Goal: Submit feedback/report problem

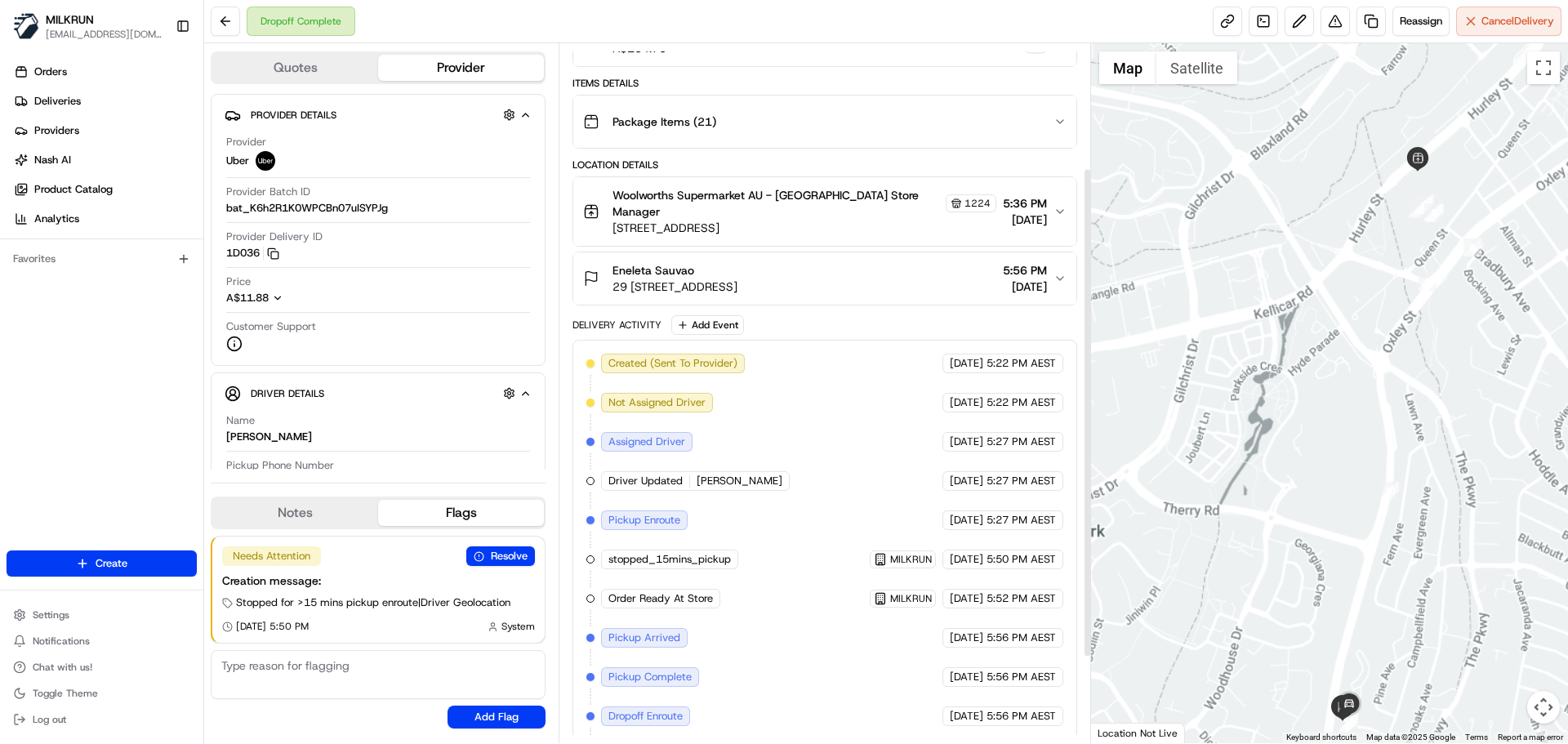
scroll to position [163, 0]
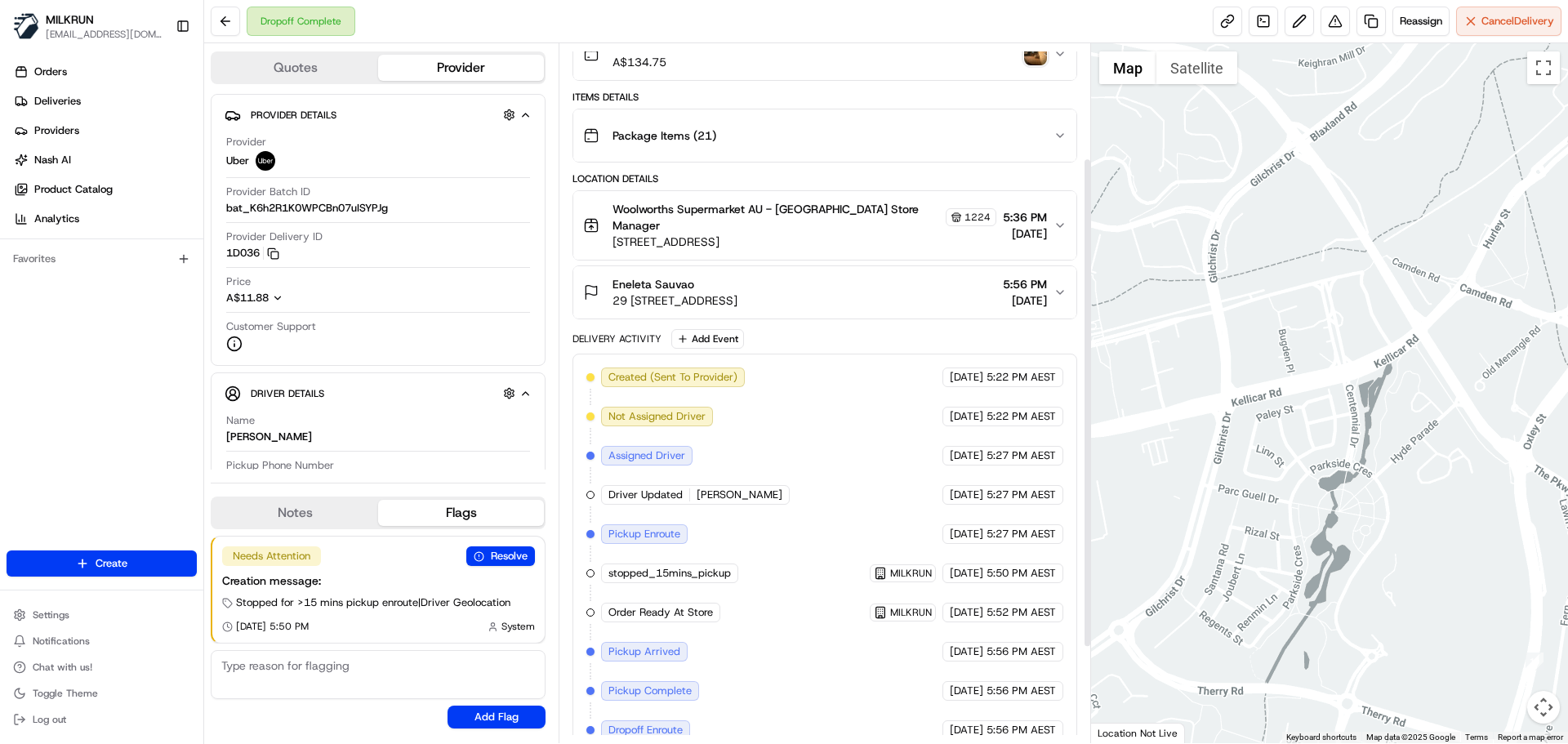
drag, startPoint x: 1056, startPoint y: 290, endPoint x: 1060, endPoint y: 304, distance: 14.6
click at [1059, 291] on icon "button" at bounding box center [1060, 292] width 13 height 13
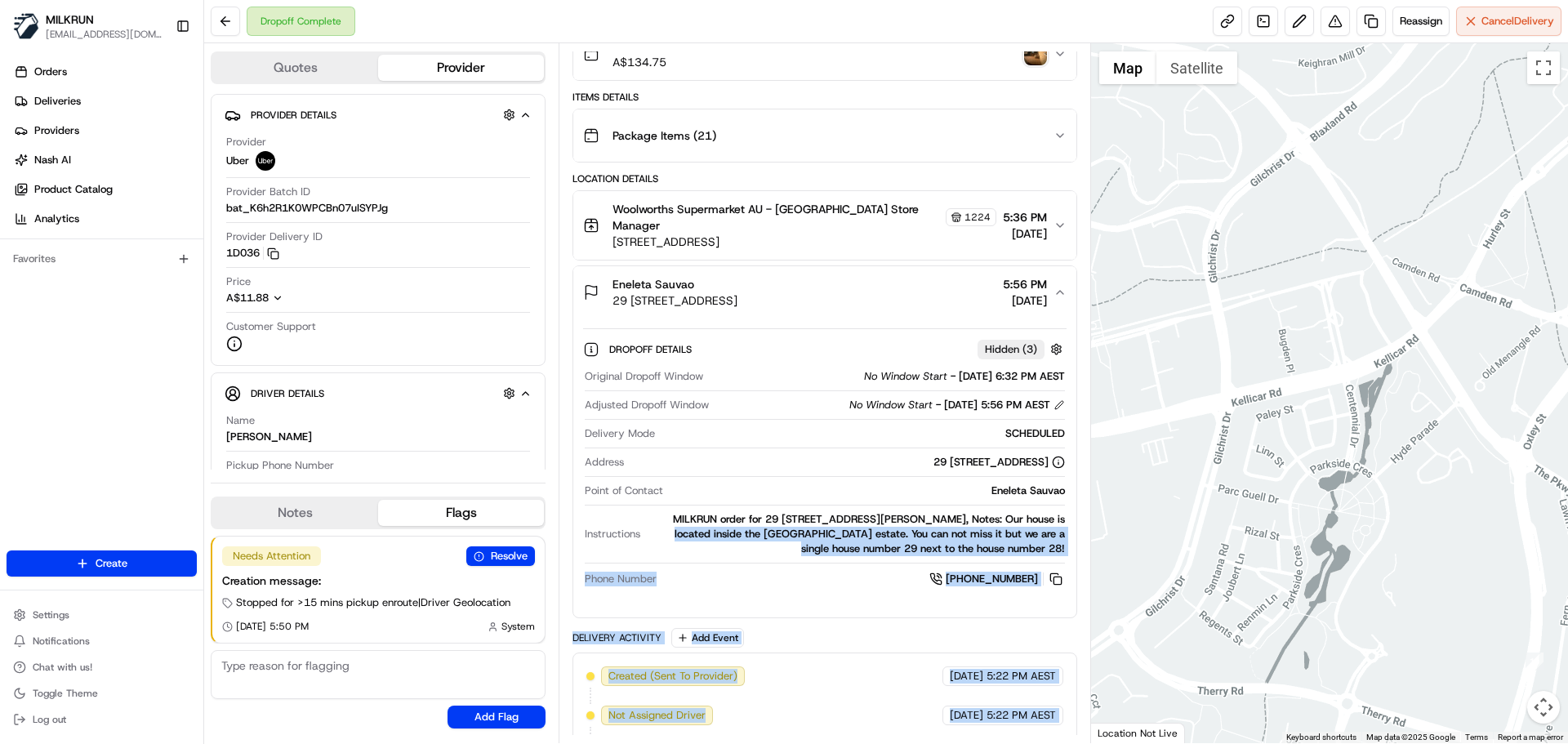
drag, startPoint x: 1048, startPoint y: 516, endPoint x: 1073, endPoint y: 546, distance: 39.1
click at [1077, 549] on div "Summary 0192093 Created: [DATE] 5:22 PM Strategy: Dynamic - (DD + Uber) (dss_cP…" at bounding box center [825, 393] width 532 height 700
click at [1064, 537] on div "MILKRUN order for 29 [STREET_ADDRESS][PERSON_NAME], Notes: Our house is located…" at bounding box center [855, 534] width 417 height 44
click at [1050, 524] on div "MILKRUN order for 29 17/21 Poplar Cres, Bradbury, NSW 2560, AU, Notes: Our hous…" at bounding box center [855, 534] width 417 height 44
click at [1049, 523] on div "MILKRUN order for 29 17/21 Poplar Cres, Bradbury, NSW 2560, AU, Notes: Our hous…" at bounding box center [855, 534] width 417 height 44
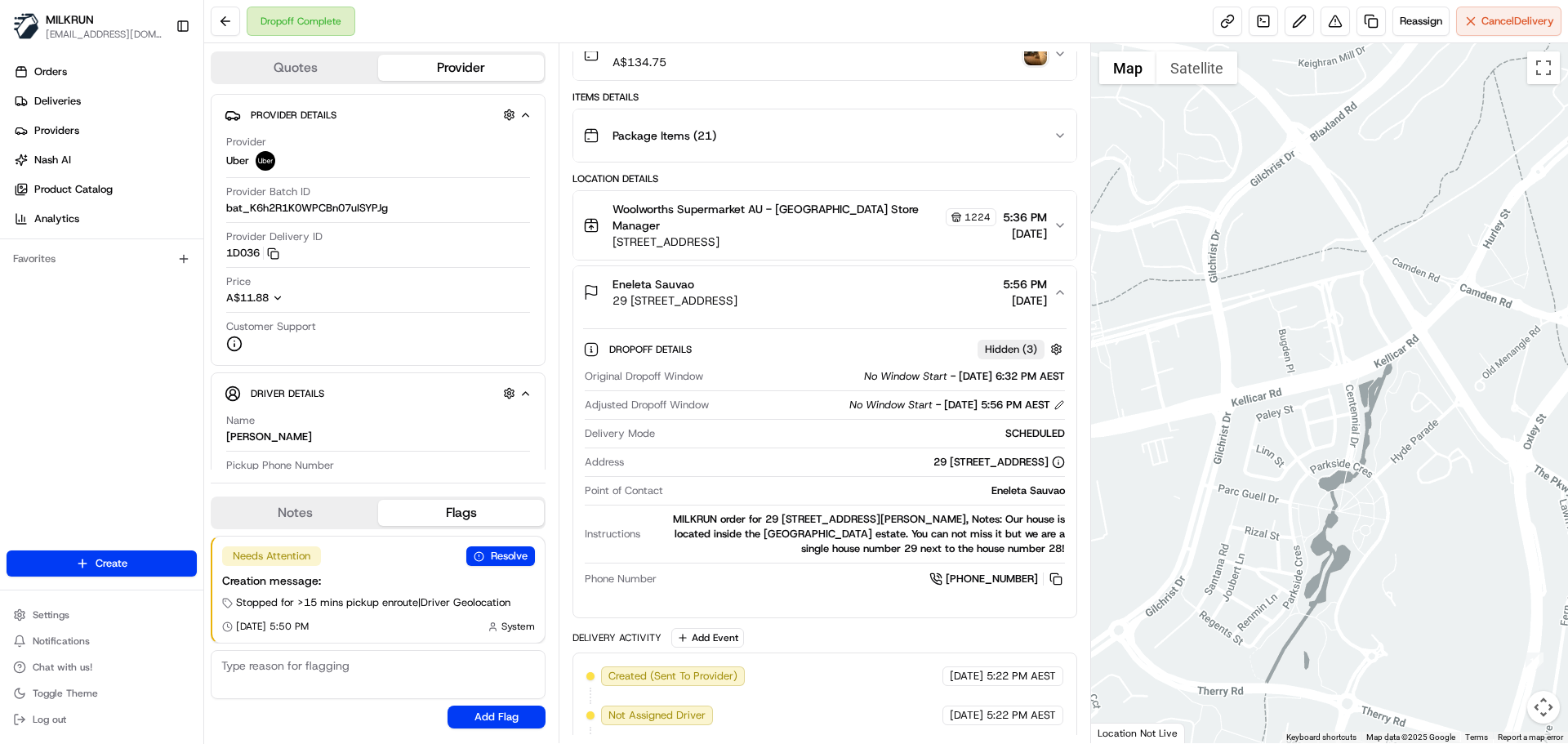
drag, startPoint x: 1045, startPoint y: 519, endPoint x: 1068, endPoint y: 542, distance: 32.5
click at [1068, 542] on div "Dropoff Details Hidden ( 3 ) Original Dropoff Window No Window Start - 22/08/20…" at bounding box center [824, 461] width 502 height 286
copy div "Our house is located inside the Sherwood Hills estate. You can not miss it but …"
click at [1333, 20] on button at bounding box center [1335, 21] width 30 height 30
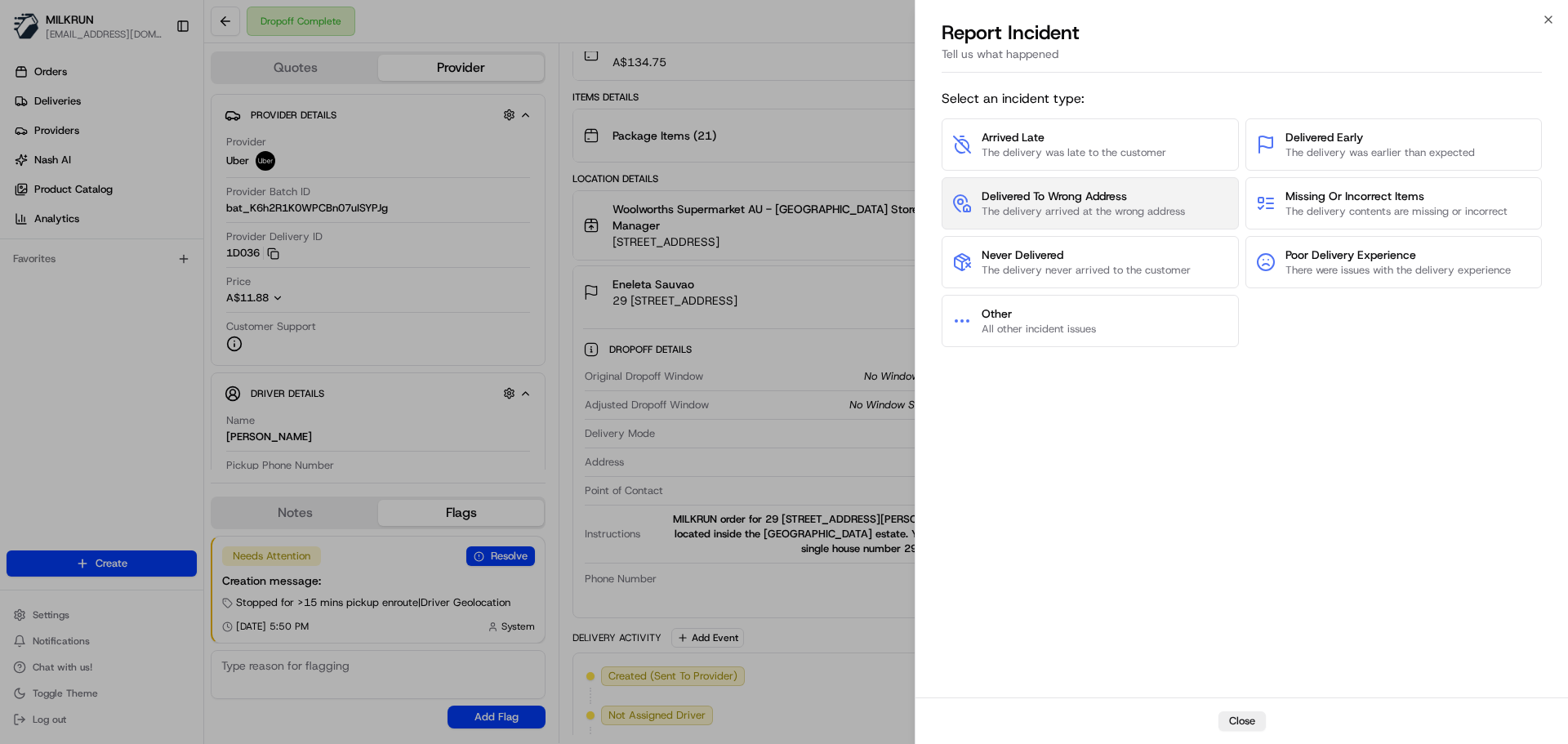
click at [1061, 204] on span "The delivery arrived at the wrong address" at bounding box center [1083, 212] width 203 height 15
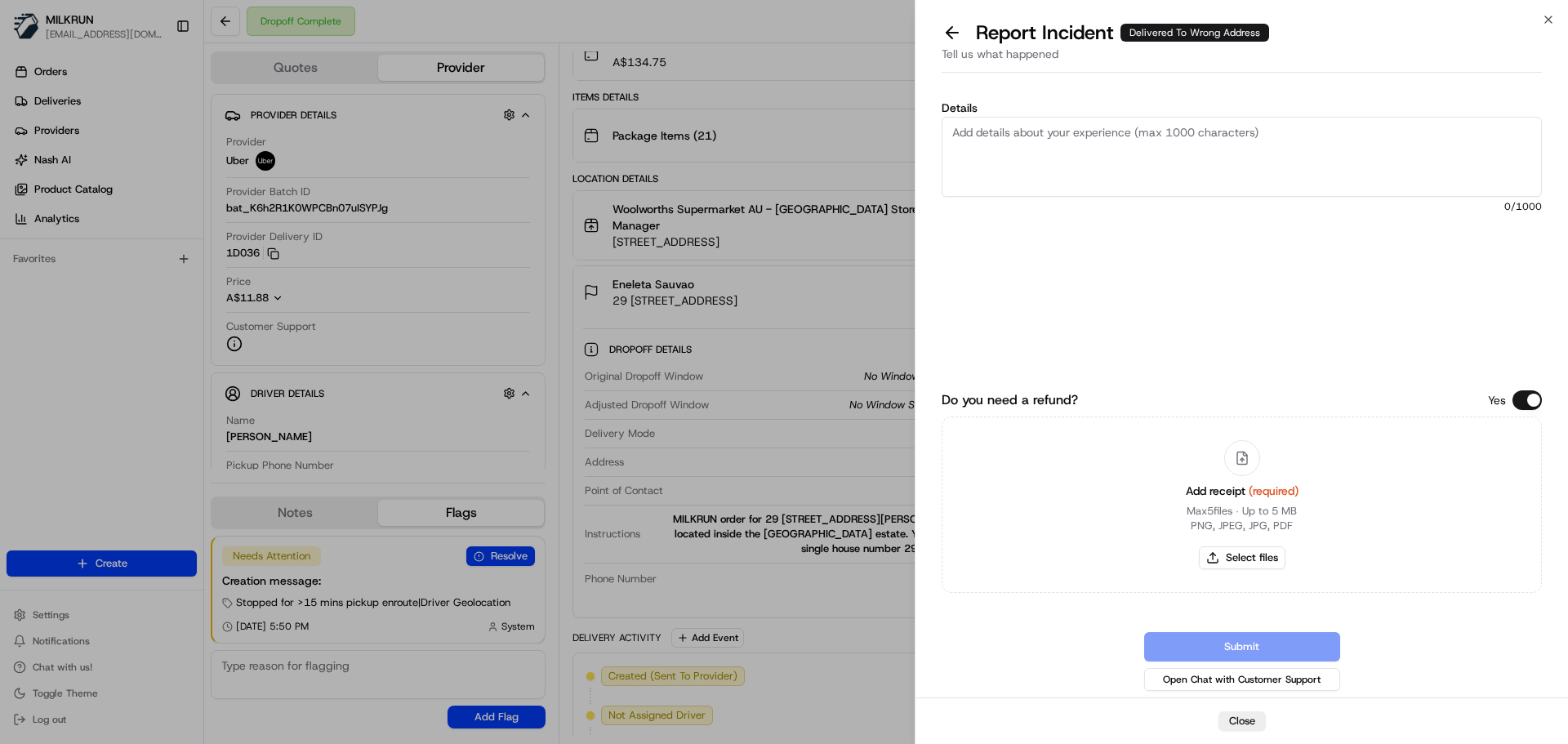
click at [987, 144] on textarea "Details" at bounding box center [1241, 156] width 600 height 80
paste textarea "Our house is located inside the Sherwood Hills estate. You can not miss it but …"
click at [954, 130] on textarea "Our house is located inside the Sherwood Hills estate. You can not miss it but …" at bounding box center [1241, 156] width 600 height 80
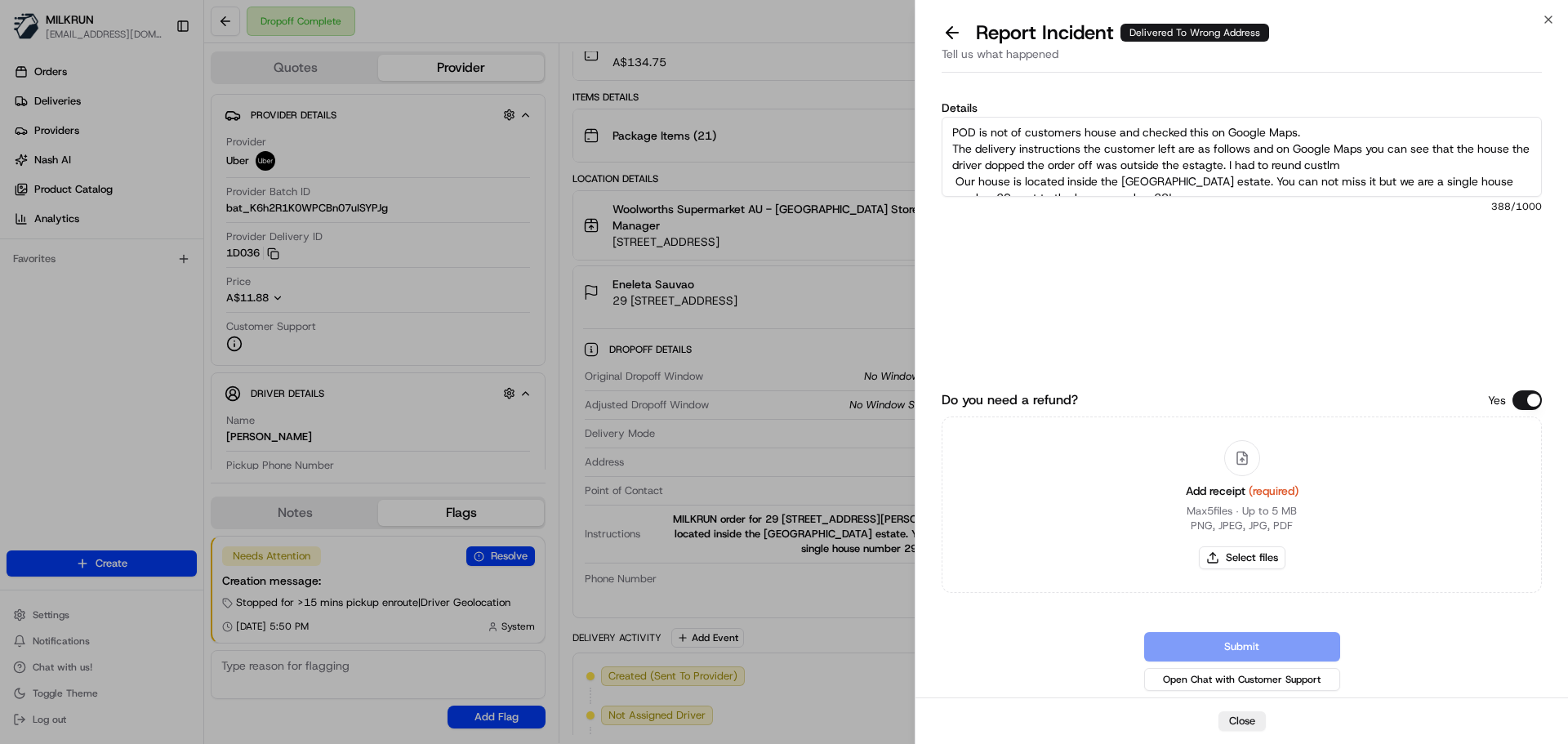
type textarea "POD is not of customers house and checked this on Google Maps. The delivery ins…"
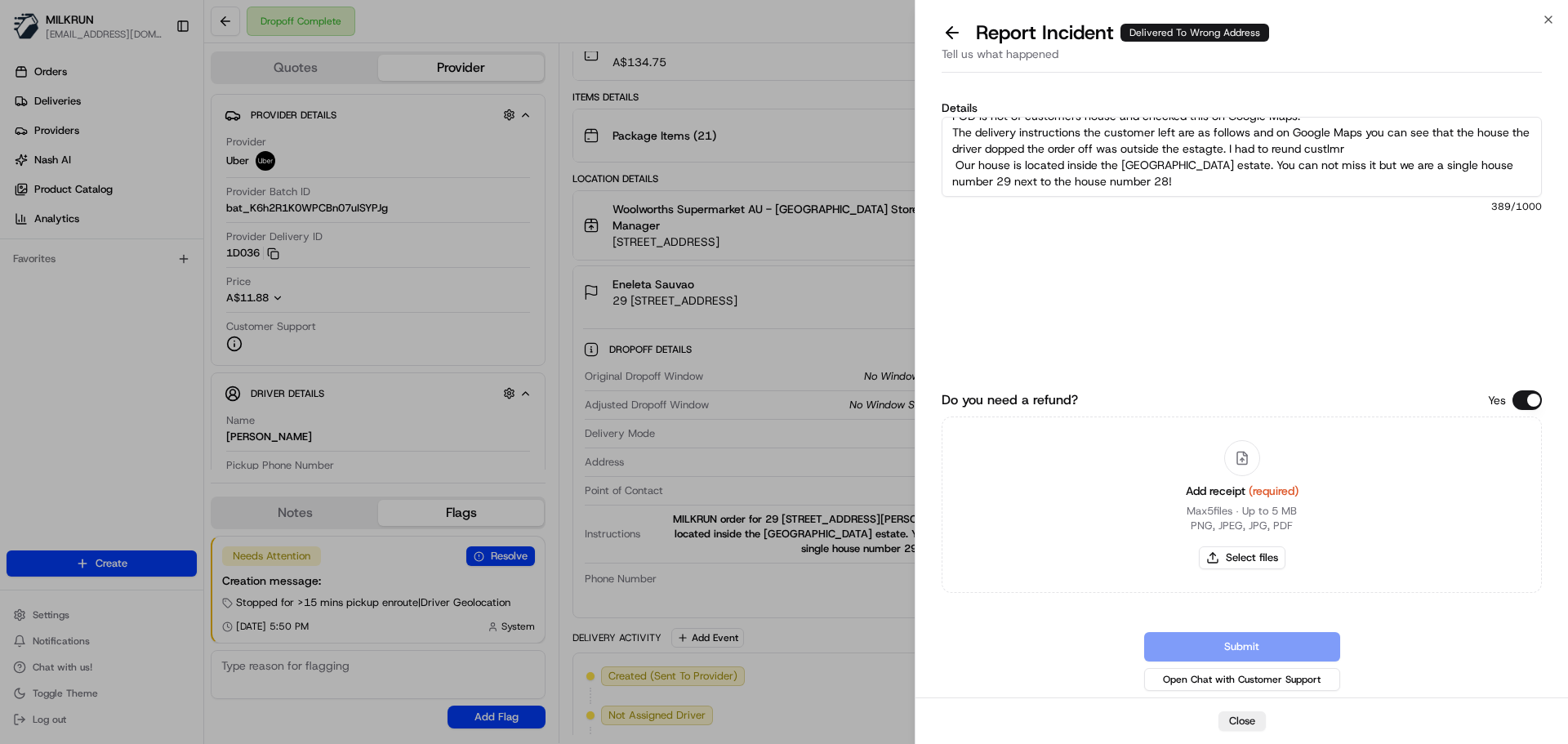
drag, startPoint x: 948, startPoint y: 133, endPoint x: 1103, endPoint y: 204, distance: 170.5
click at [1539, 241] on div "Details POD is not of customers house and checked this on Google Maps. The deli…" at bounding box center [1241, 221] width 600 height 237
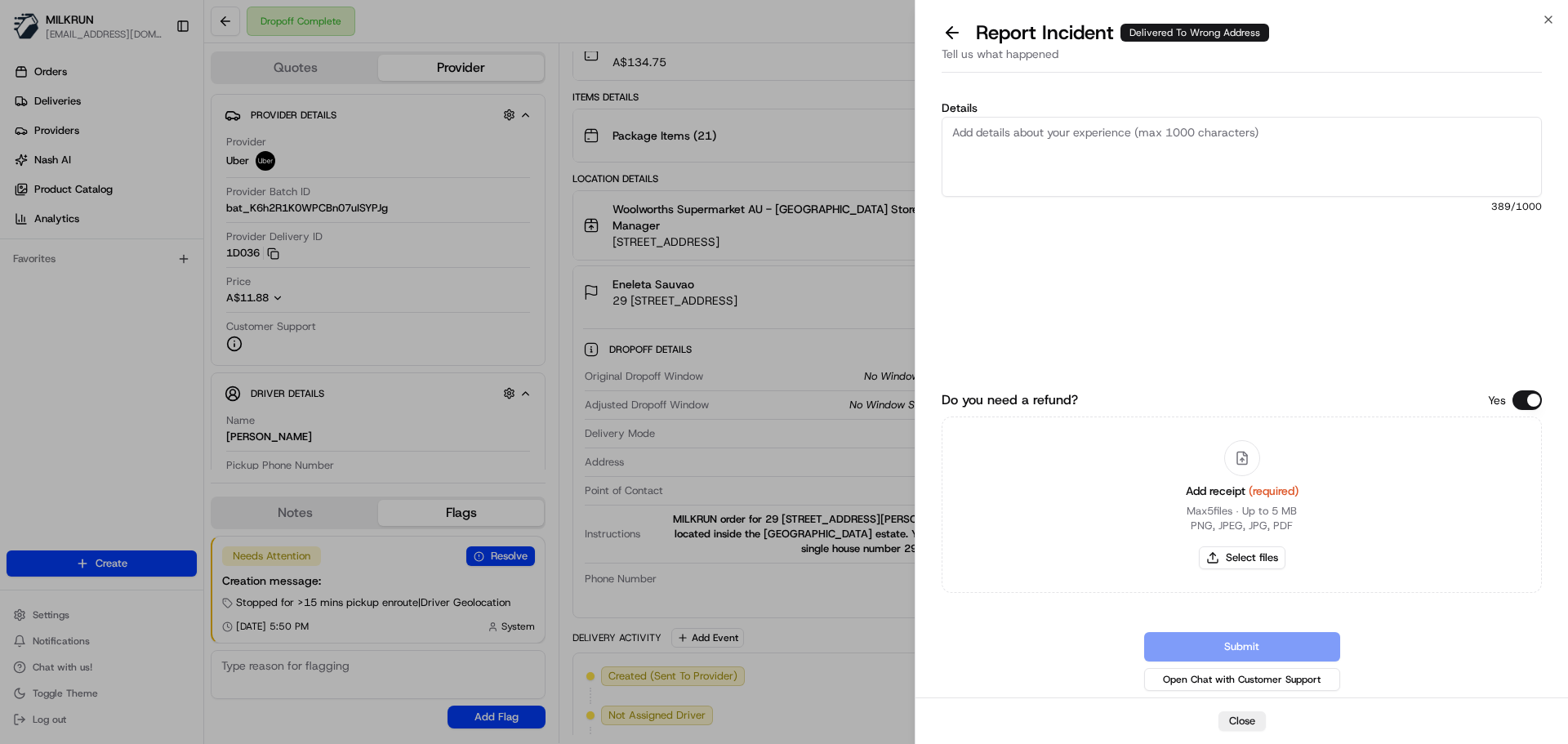
scroll to position [0, 0]
paste textarea "POD does not match the customer’s house — I verified this on Google Maps. The d…"
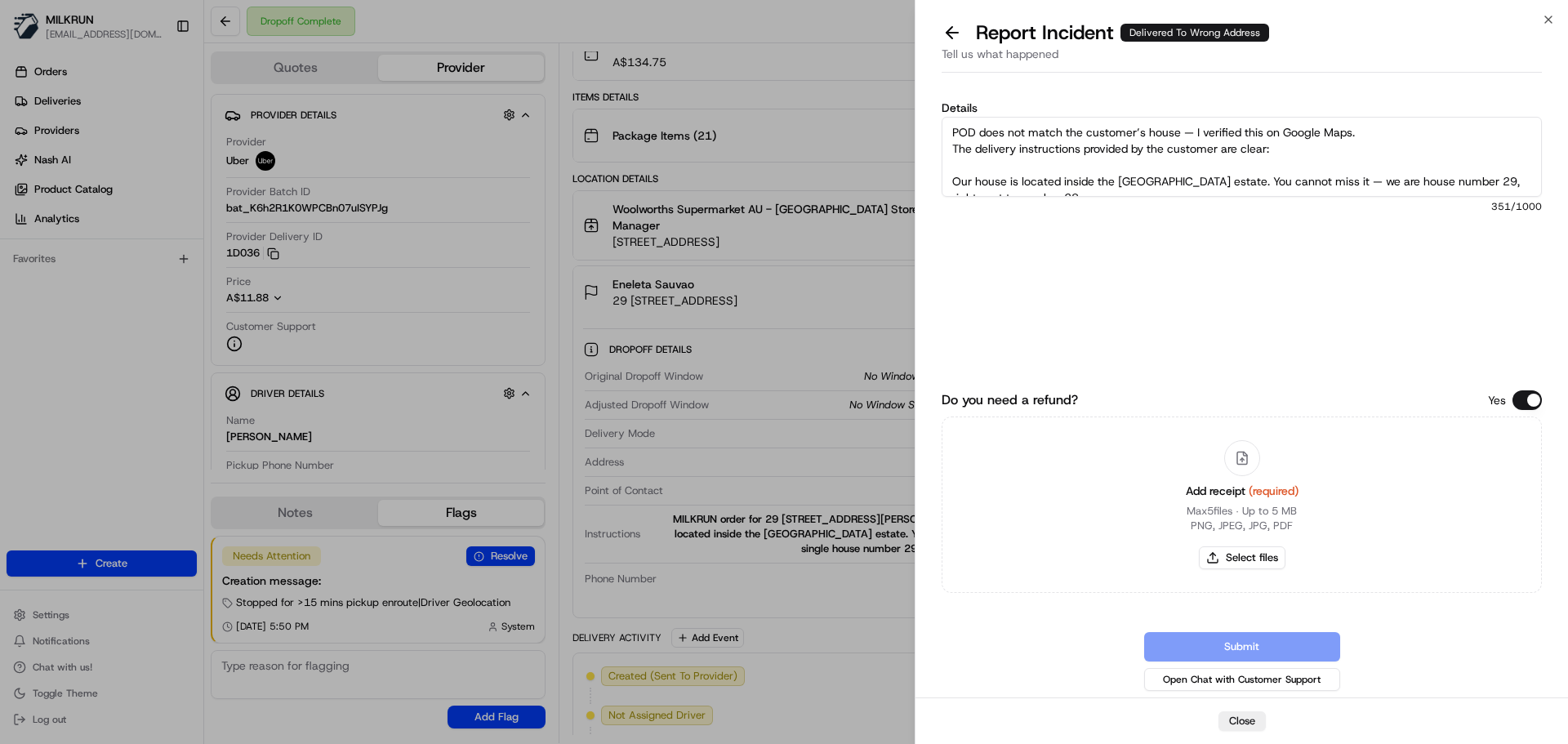
click at [1193, 134] on textarea "POD does not match the customer’s house — I verified this on Google Maps. The d…" at bounding box center [1241, 156] width 600 height 80
click at [1251, 132] on textarea "POD does not match the customer’s house and I verified this on Google Maps. The…" at bounding box center [1241, 156] width 600 height 80
click at [972, 165] on textarea "POD does not match the customer’s house and I verified this on Google Maps. The…" at bounding box center [1241, 156] width 600 height 80
click at [955, 175] on textarea "POD does not match the customer’s house and I verified this on Google Maps. The…" at bounding box center [1241, 156] width 600 height 80
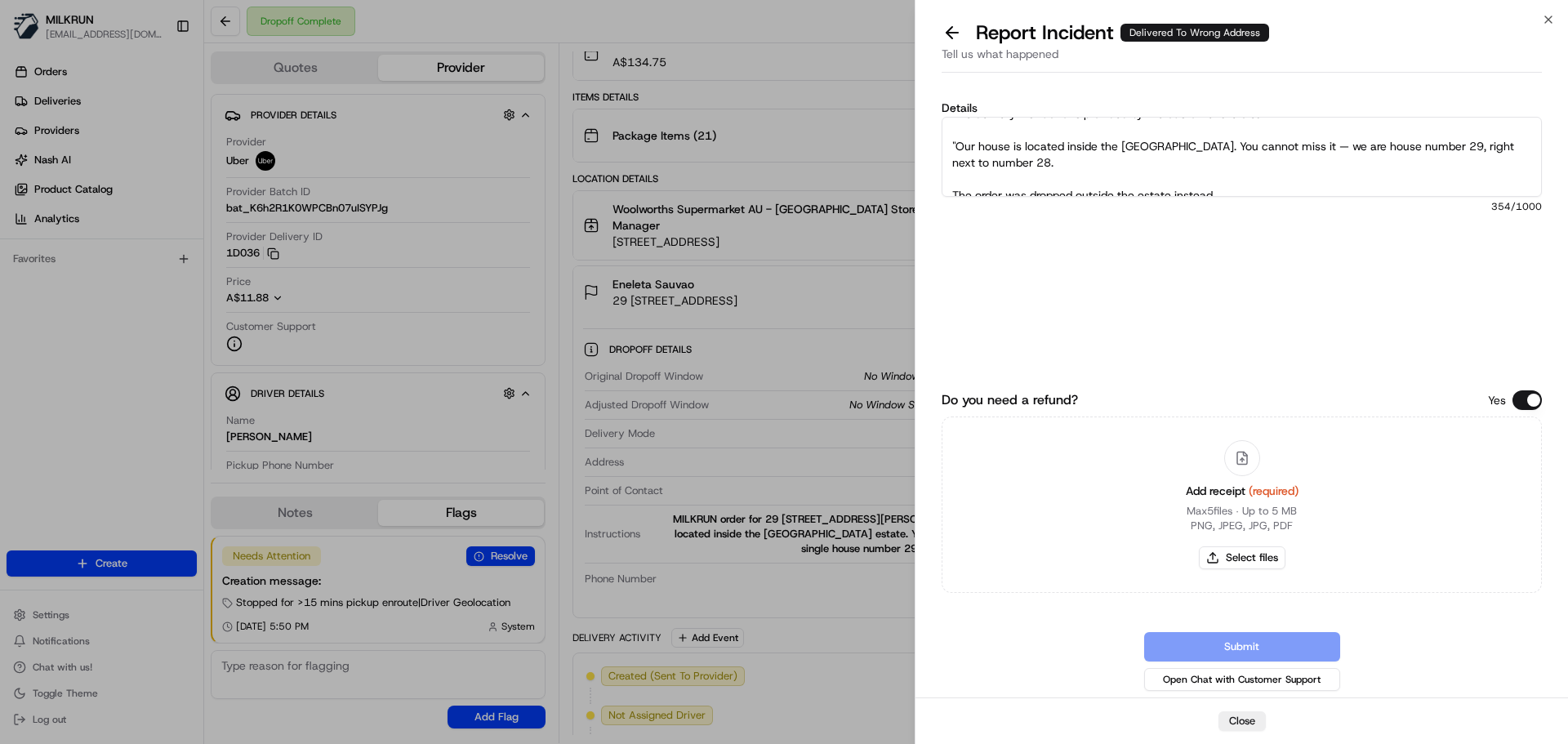
scroll to position [65, 0]
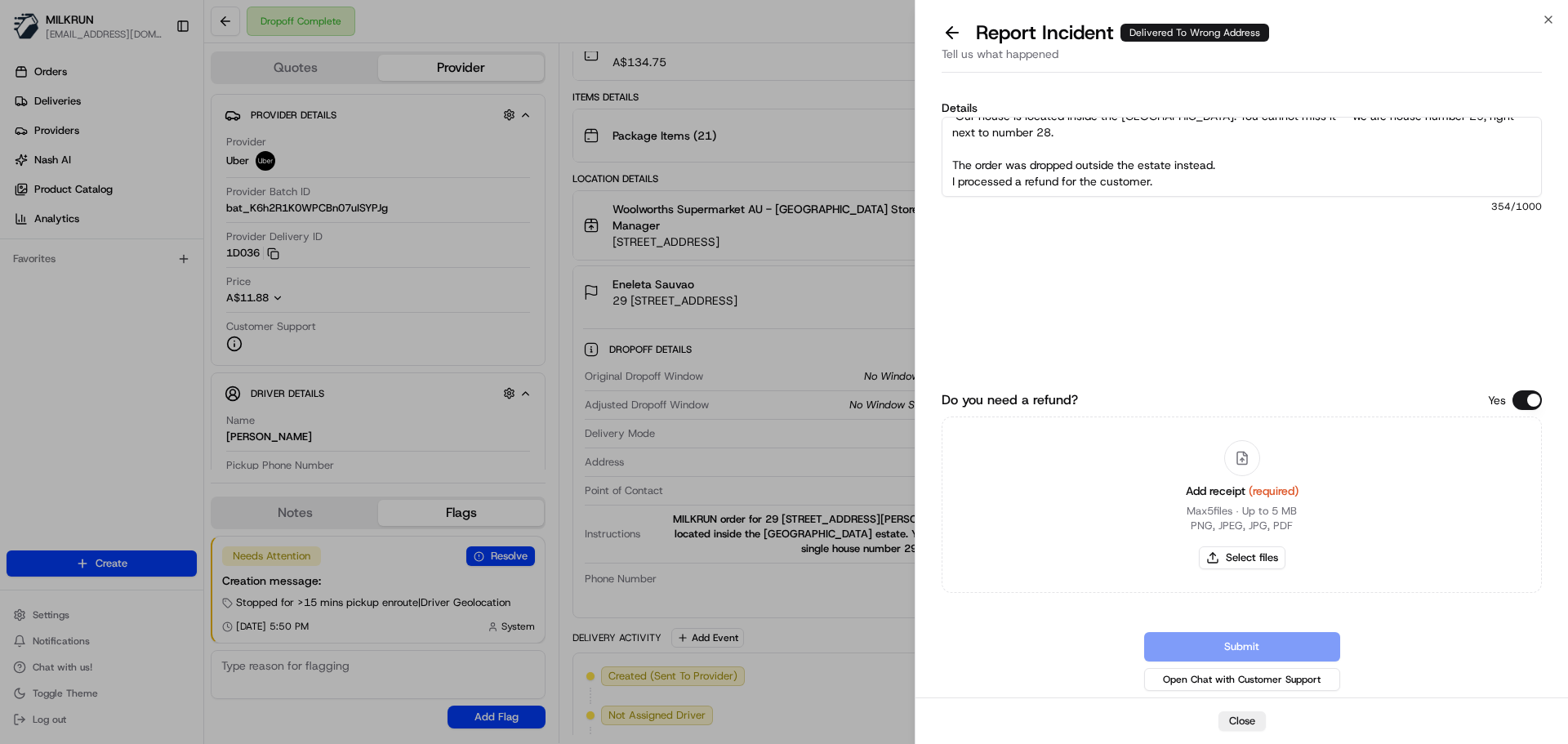
click at [1069, 133] on textarea "POD does not match the customer’s house and I verified this on Google Maps. The…" at bounding box center [1241, 156] width 600 height 80
click at [967, 142] on textarea "POD does not match the customer’s house and I verified this on Google Maps. The…" at bounding box center [1241, 156] width 600 height 80
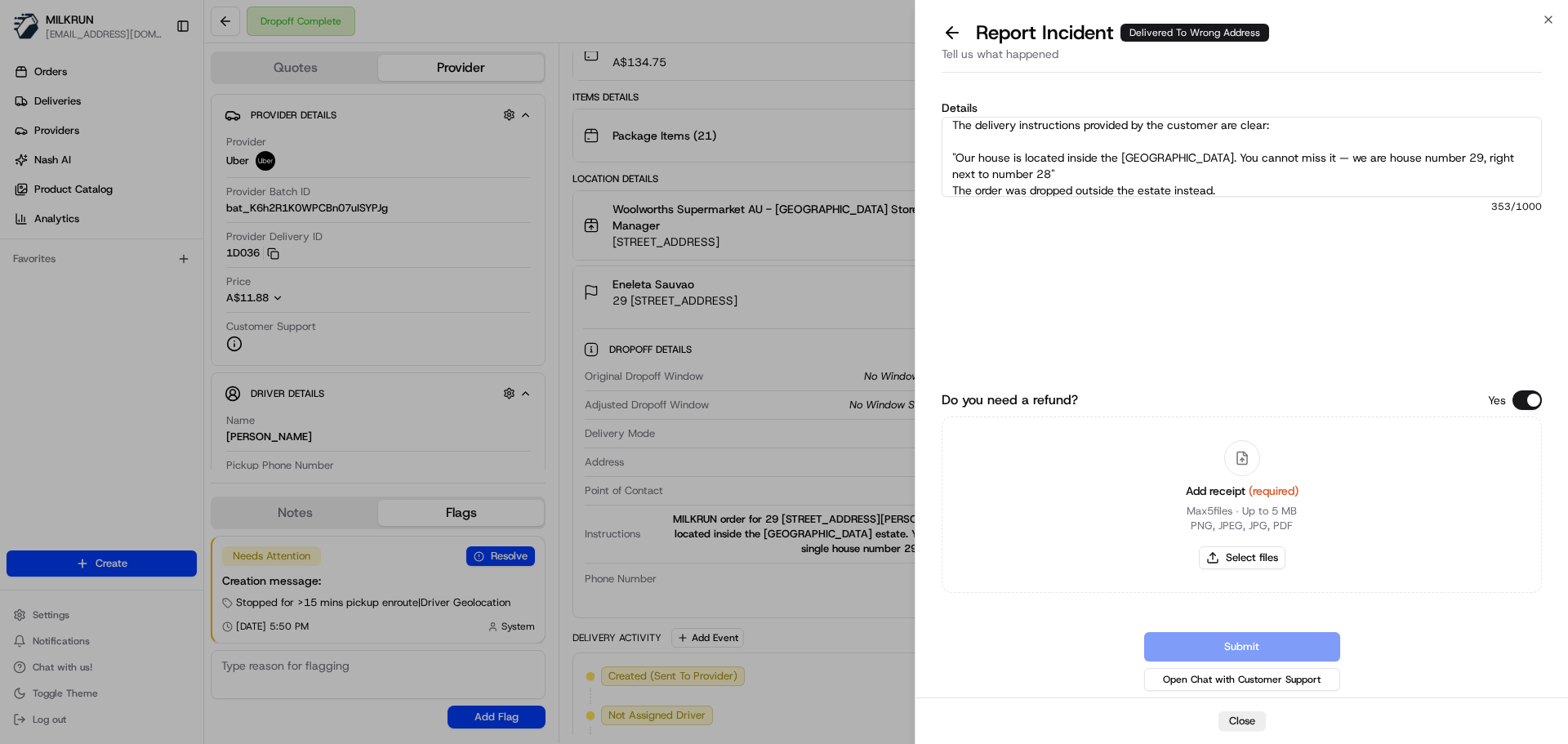
scroll to position [0, 0]
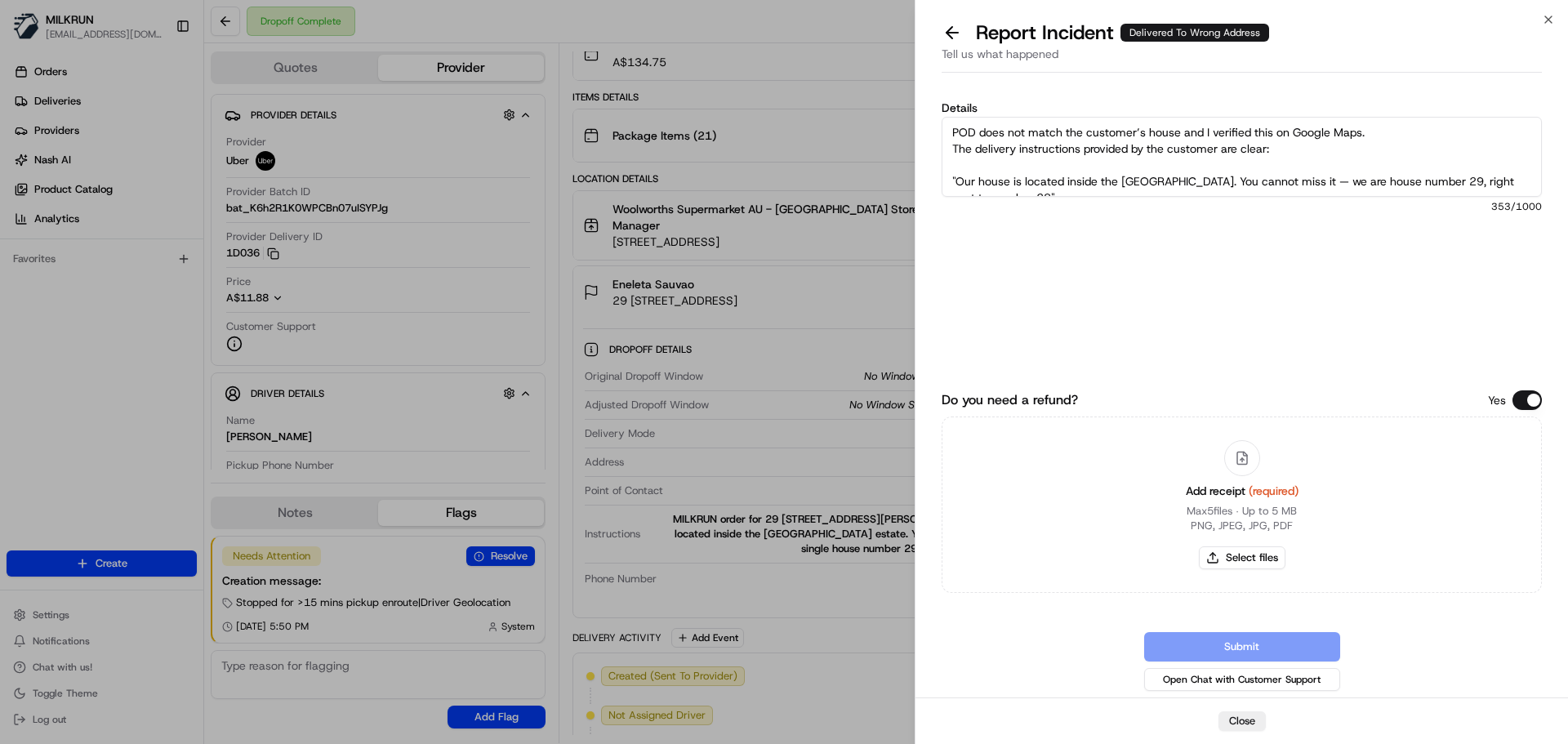
click at [972, 166] on textarea "POD does not match the customer’s house and I verified this on Google Maps. The…" at bounding box center [1241, 156] width 600 height 80
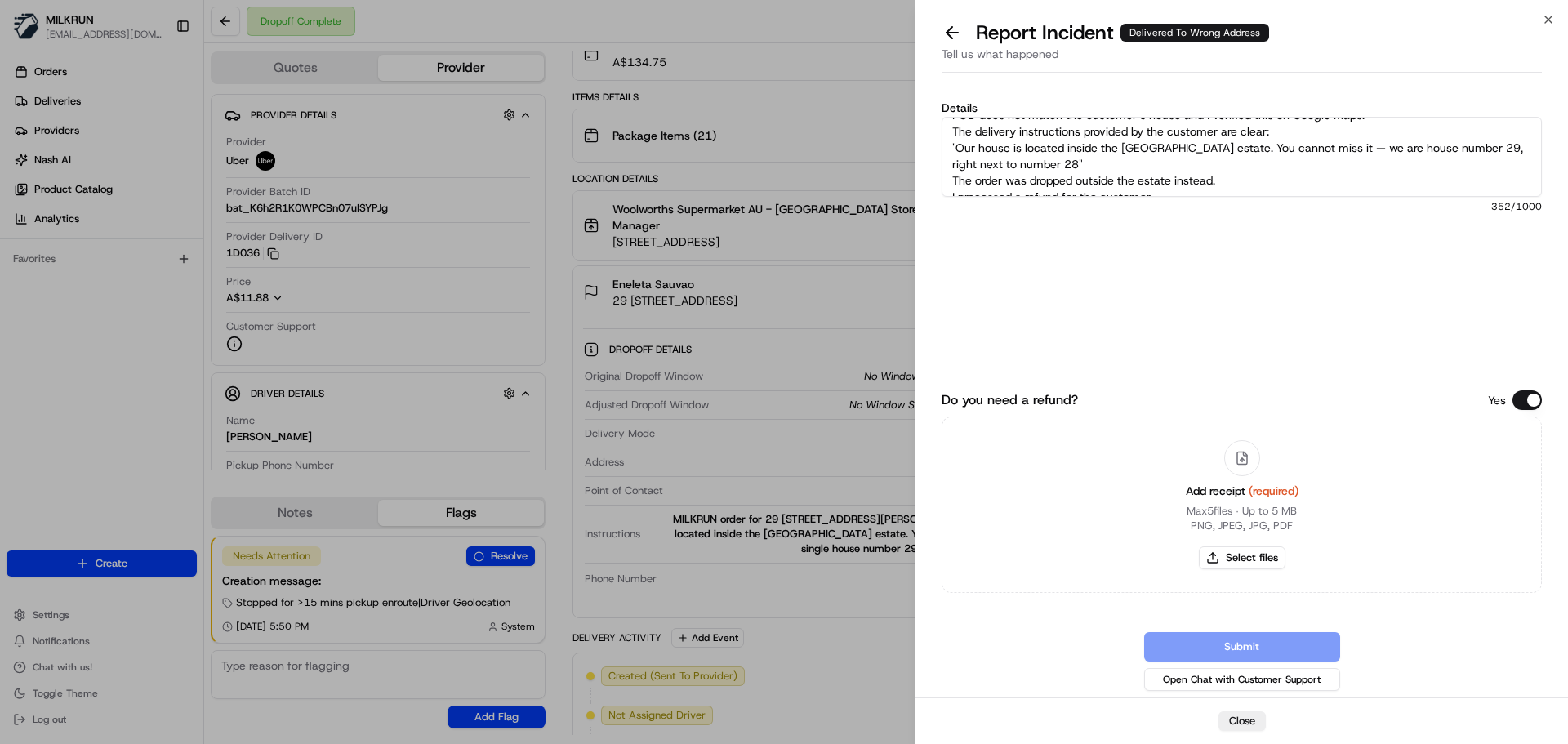
scroll to position [33, 0]
drag, startPoint x: 1161, startPoint y: 180, endPoint x: 1082, endPoint y: 170, distance: 79.6
click at [1082, 170] on textarea "POD does not match the customer’s house and I verified this on Google Maps. The…" at bounding box center [1241, 156] width 600 height 80
drag, startPoint x: 1044, startPoint y: 185, endPoint x: 1027, endPoint y: 177, distance: 18.8
click at [1044, 184] on textarea "POD does not match the customer’s house and I verified this on Google Maps. The…" at bounding box center [1241, 156] width 600 height 80
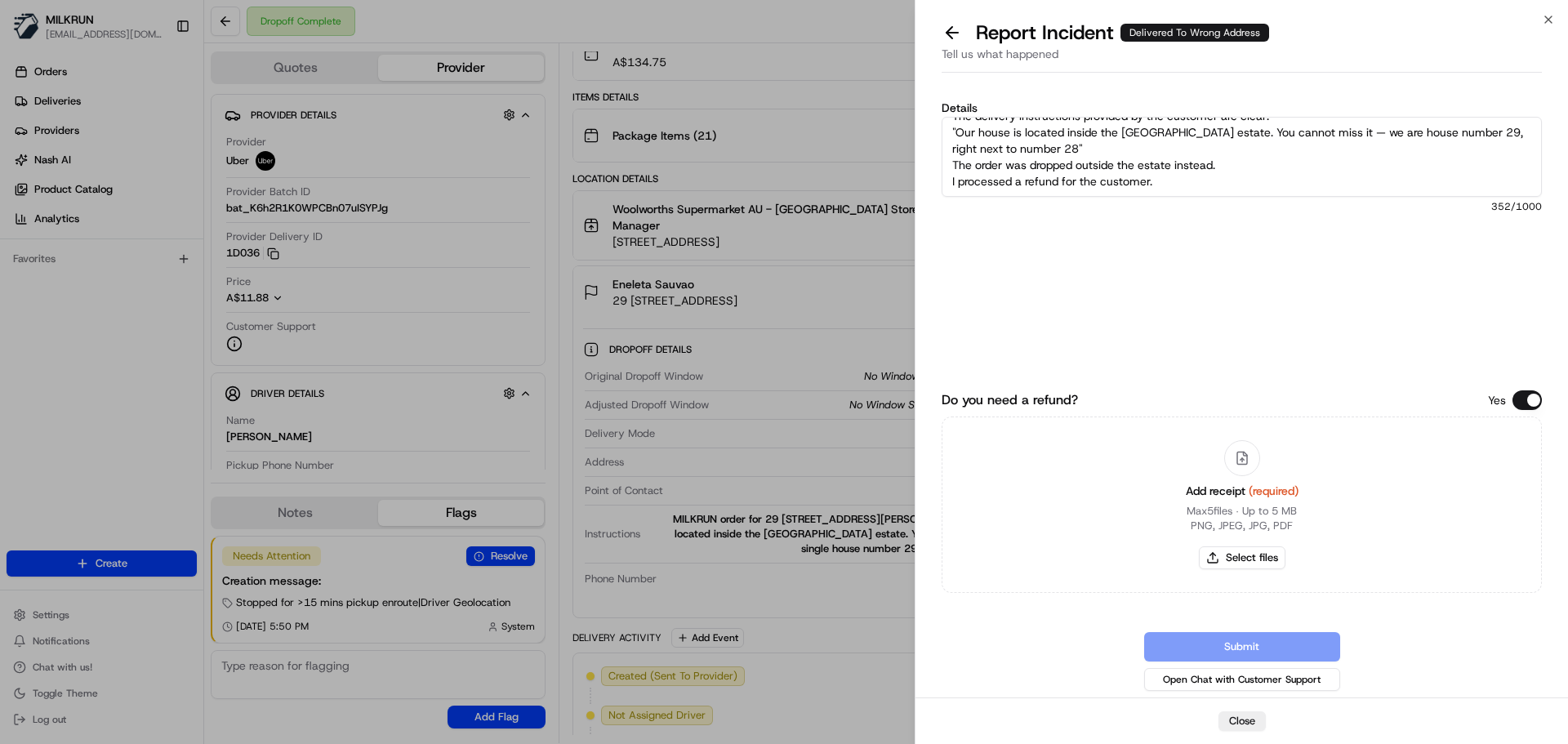
click at [1013, 197] on div "Details POD does not match the customer’s house and I verified this on Google M…" at bounding box center [1241, 221] width 600 height 237
drag, startPoint x: 1022, startPoint y: 179, endPoint x: 950, endPoint y: 176, distance: 72.1
click at [950, 176] on textarea "POD does not match the customer’s house and I verified this on Google Maps. The…" at bounding box center [1241, 156] width 600 height 80
drag, startPoint x: 1063, startPoint y: 183, endPoint x: 1061, endPoint y: 191, distance: 8.2
click at [1062, 183] on textarea "POD does not match the customer’s house and I verified this on Google Maps. The…" at bounding box center [1241, 156] width 600 height 80
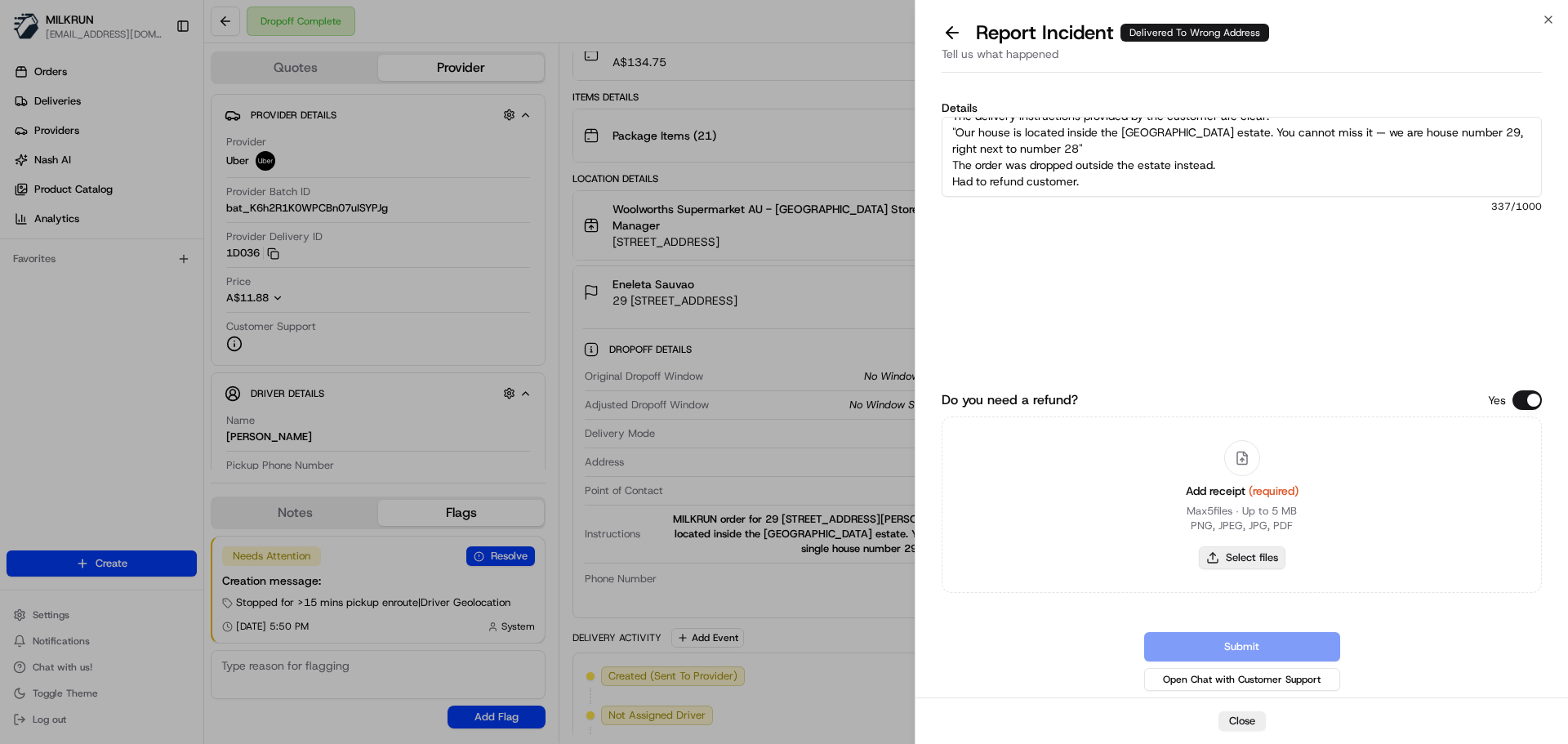
type textarea "POD does not match the customer’s house and I verified this on Google Maps. The…"
click at [1265, 562] on button "Select files" at bounding box center [1241, 558] width 86 height 23
type input "C:\fakepath\Eneleta invoice.png"
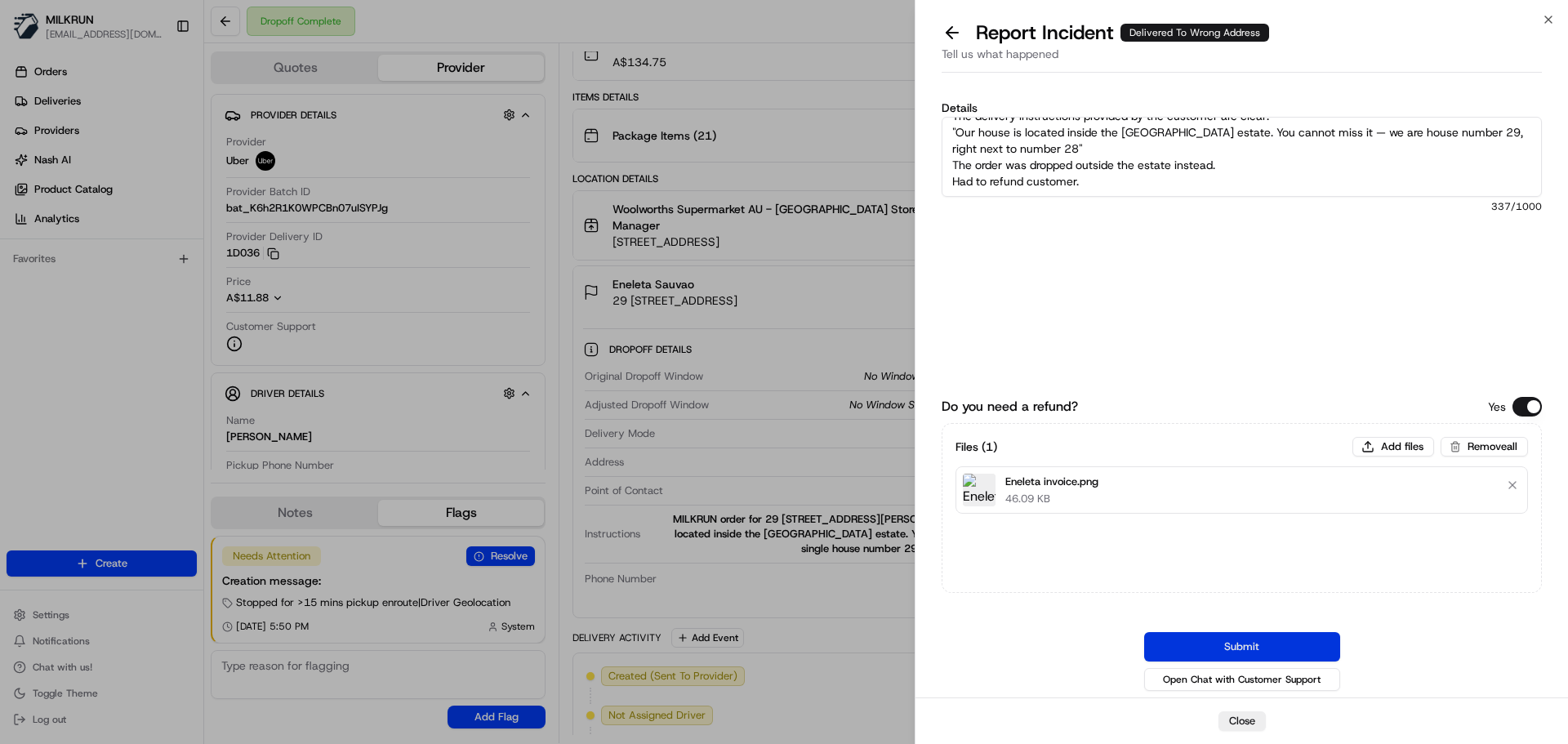
click at [1267, 648] on button "Submit" at bounding box center [1242, 647] width 196 height 30
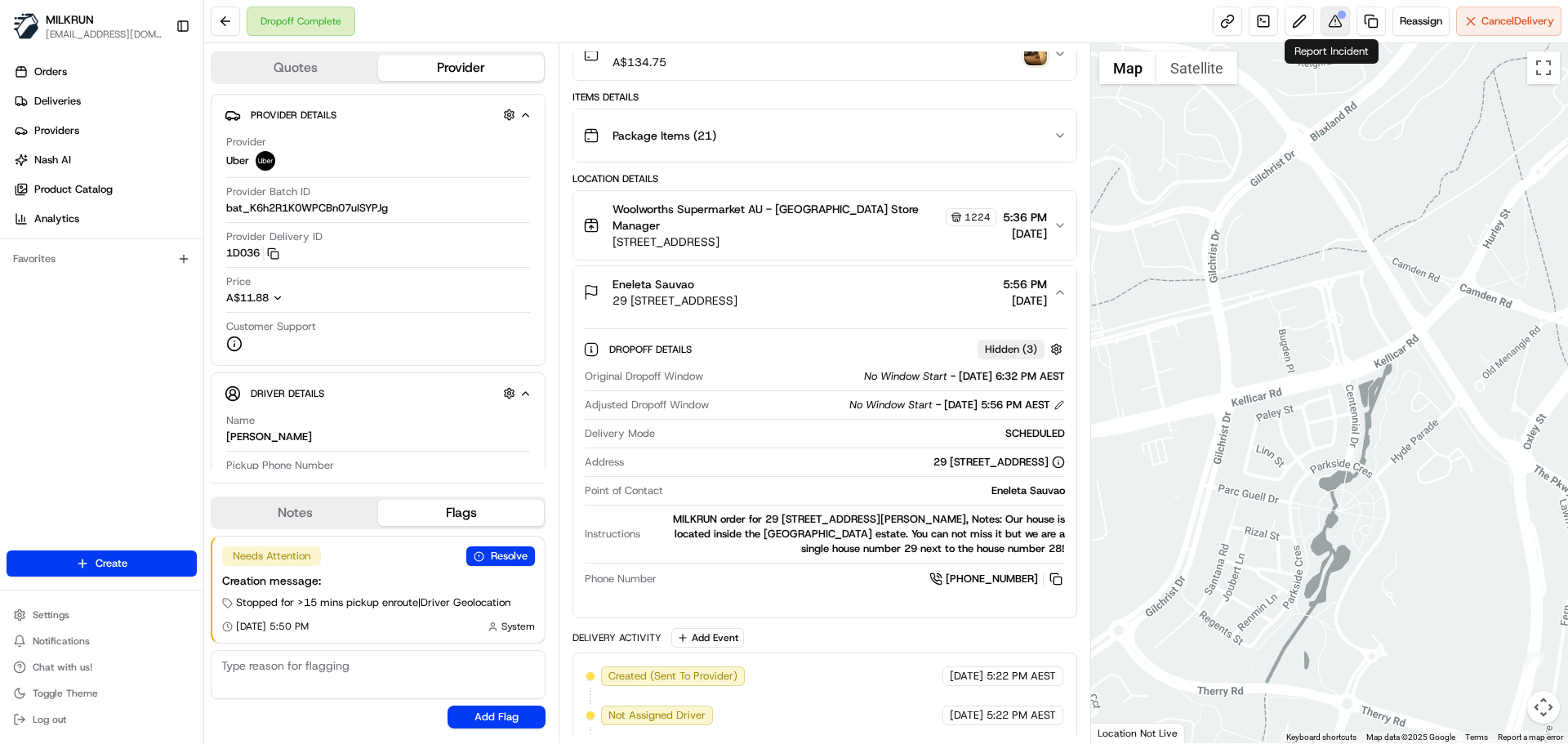
click at [1336, 19] on button at bounding box center [1335, 21] width 30 height 30
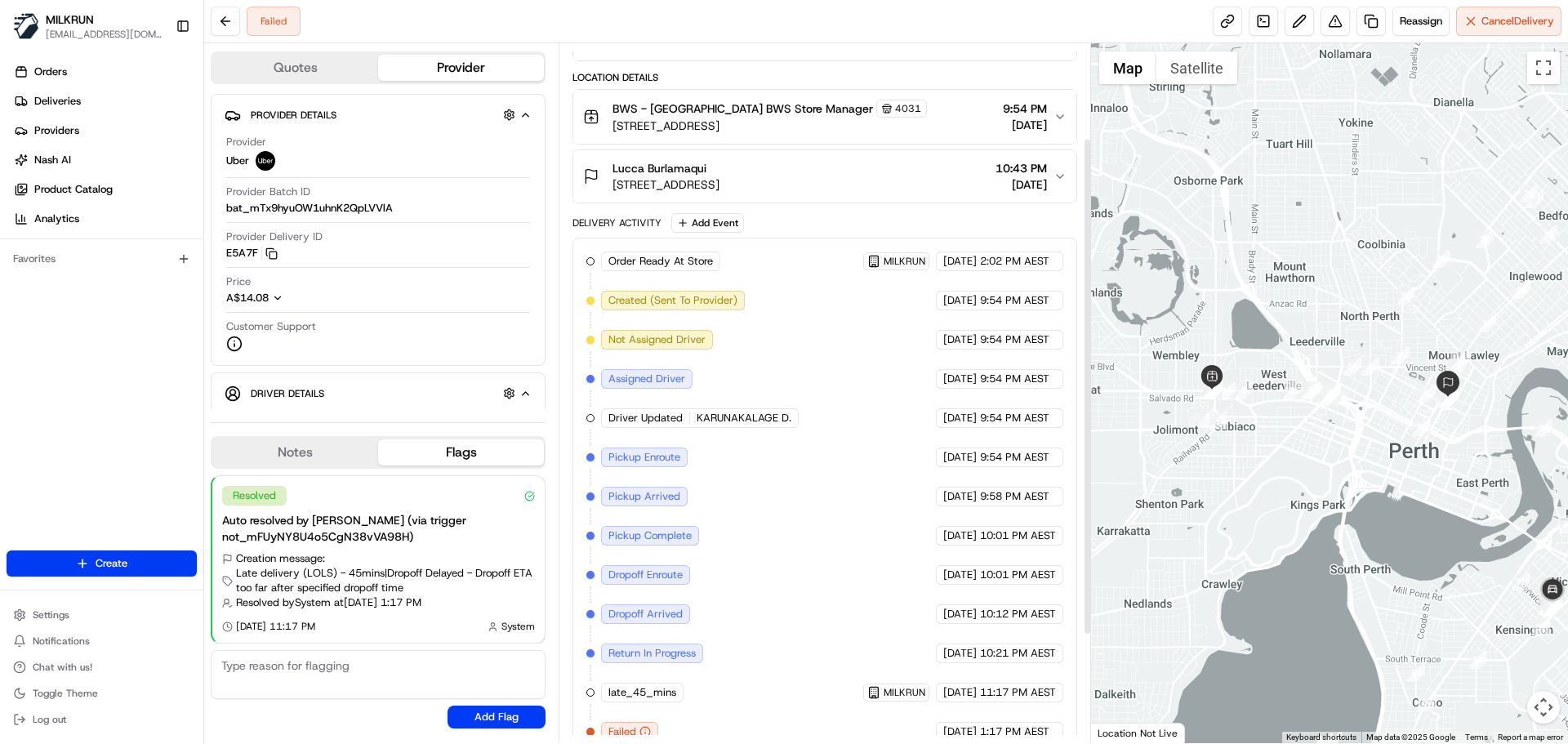
scroll to position [285, 0]
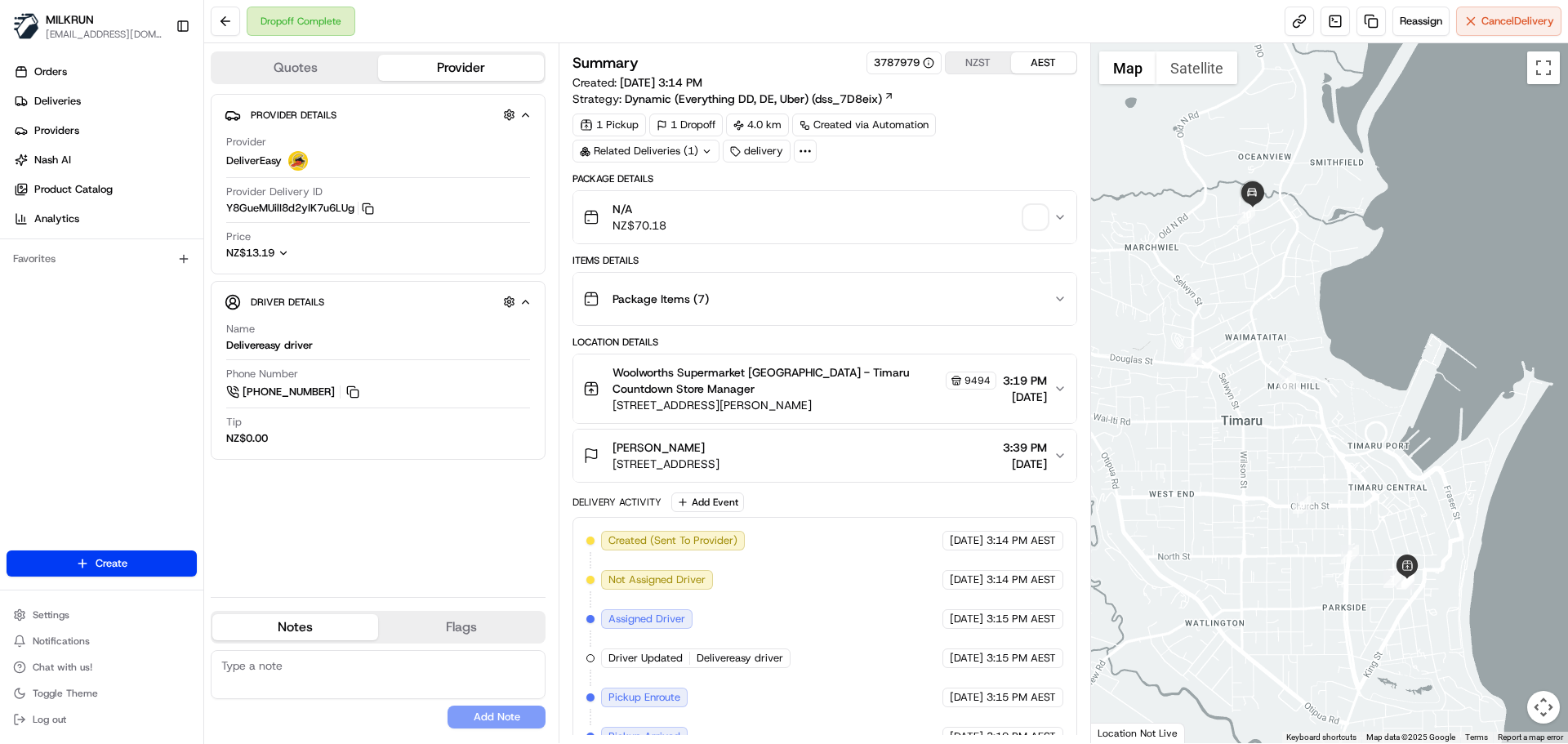
click at [682, 154] on div "Related Deliveries (1)" at bounding box center [645, 151] width 147 height 23
click at [1031, 219] on img "button" at bounding box center [1035, 217] width 23 height 23
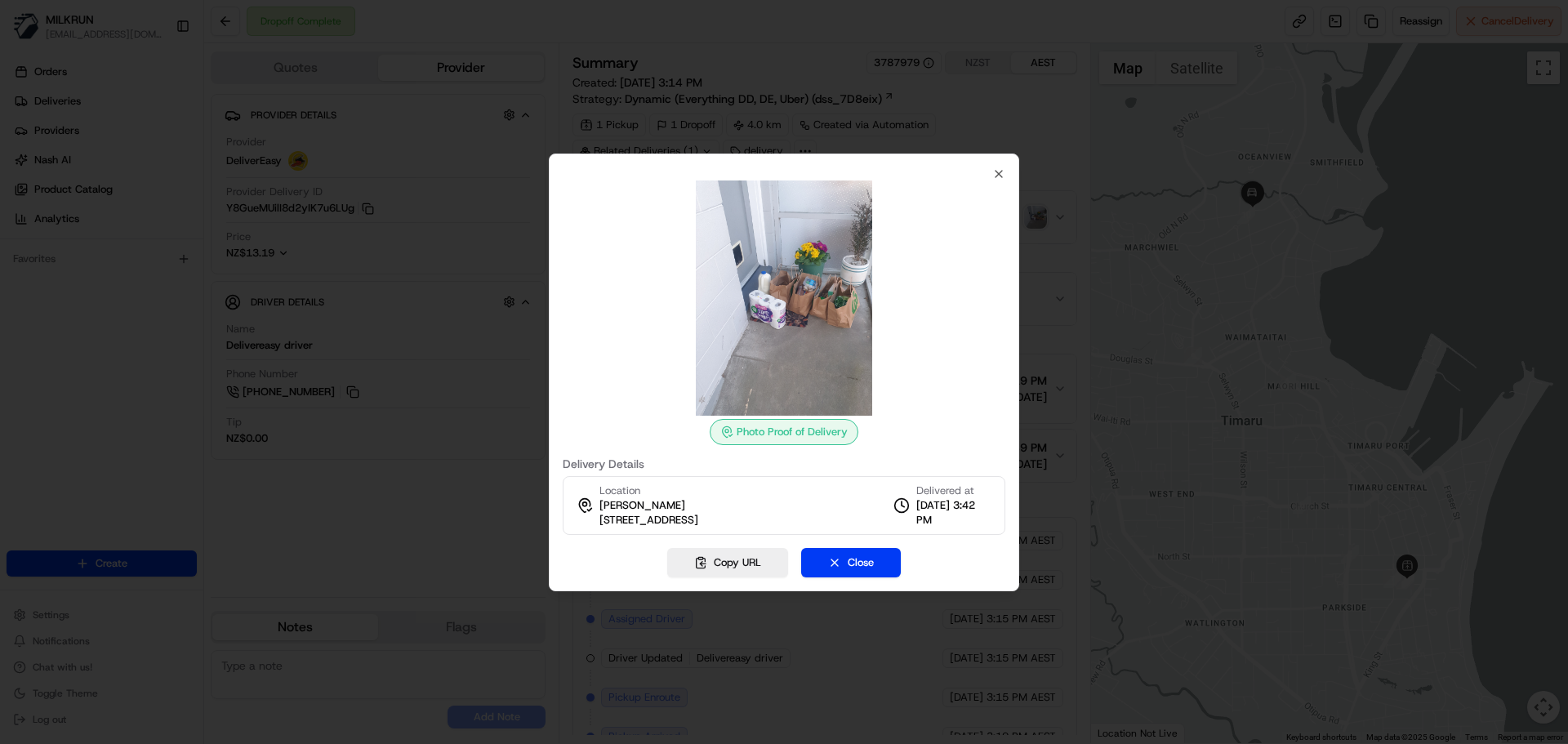
click at [858, 97] on div at bounding box center [784, 372] width 1568 height 744
